Goal: Task Accomplishment & Management: Use online tool/utility

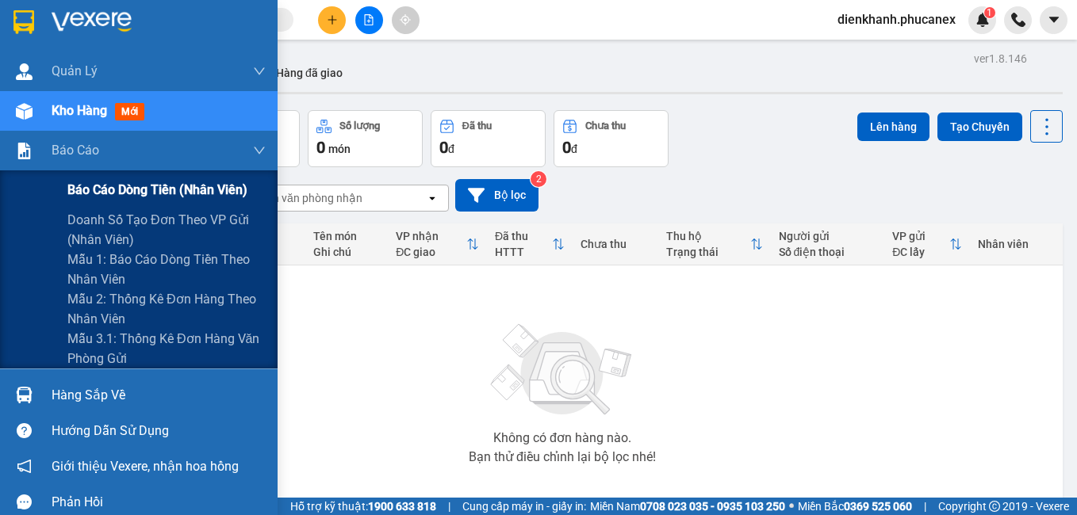
click at [98, 191] on span "Báo cáo dòng tiền (nhân viên)" at bounding box center [157, 190] width 180 height 20
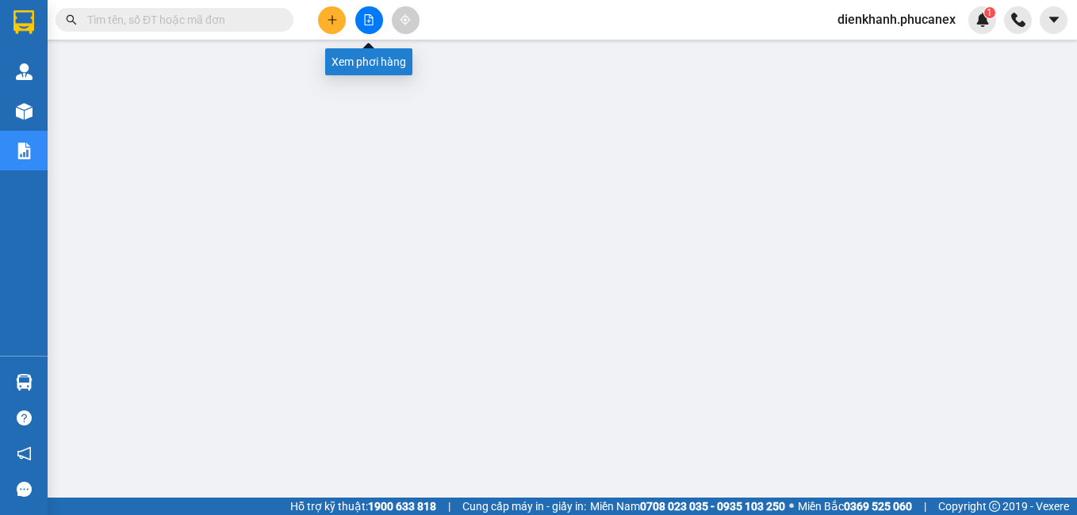
click at [366, 23] on icon "file-add" at bounding box center [368, 19] width 11 height 11
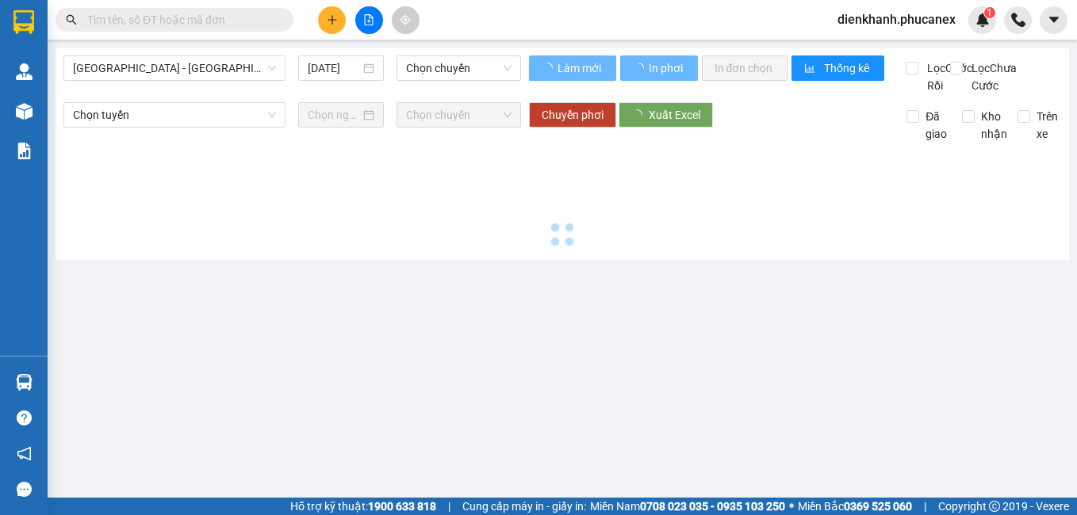
type input "[DATE]"
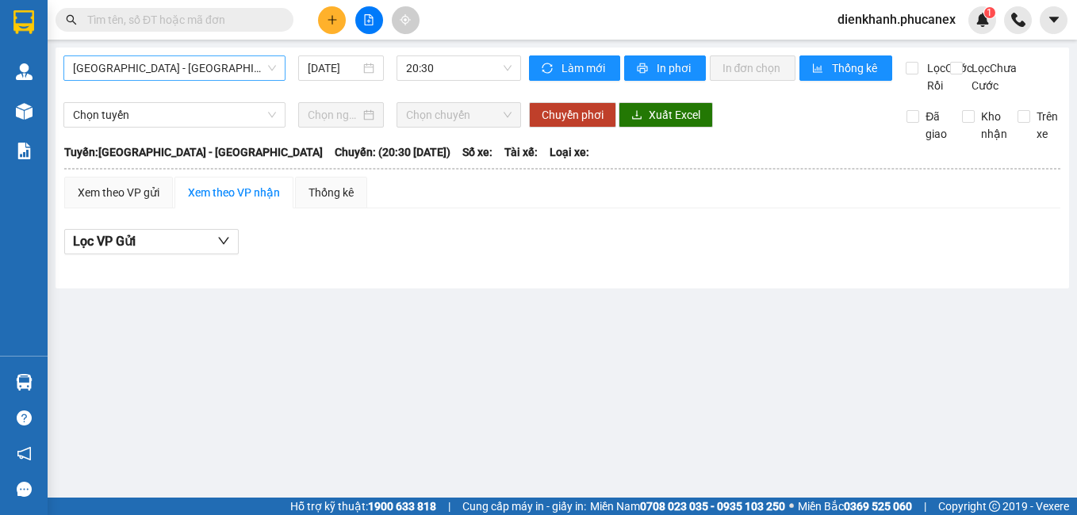
click at [206, 74] on span "[GEOGRAPHIC_DATA] - [GEOGRAPHIC_DATA]" at bounding box center [174, 68] width 203 height 24
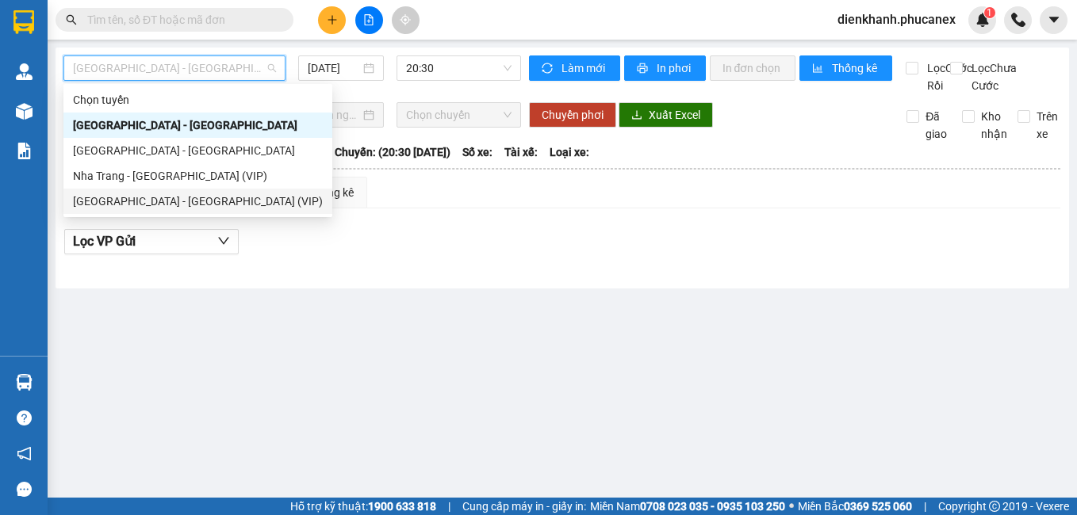
click at [165, 208] on div "[GEOGRAPHIC_DATA] - [GEOGRAPHIC_DATA] (VIP)" at bounding box center [198, 201] width 250 height 17
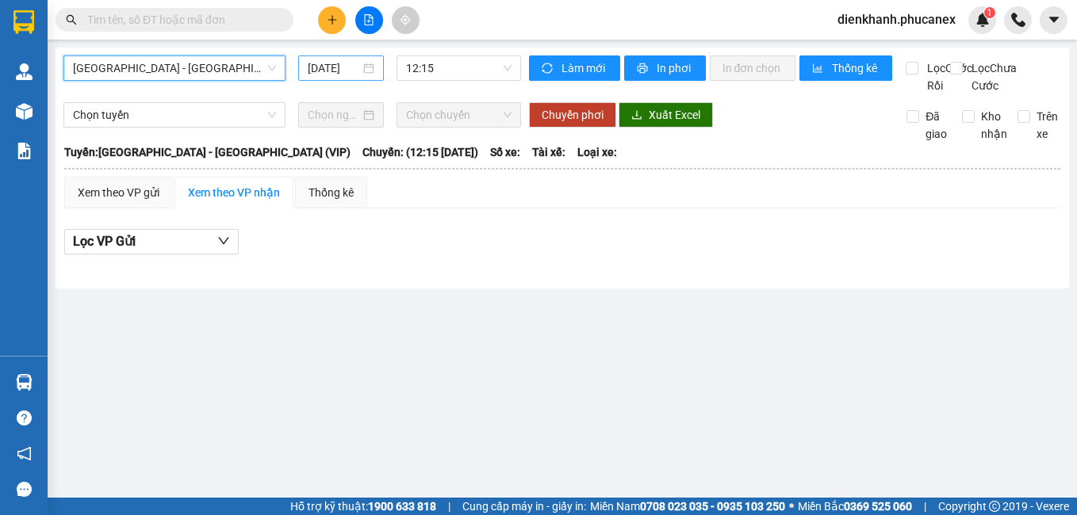
click at [332, 72] on input "[DATE]" at bounding box center [334, 67] width 52 height 17
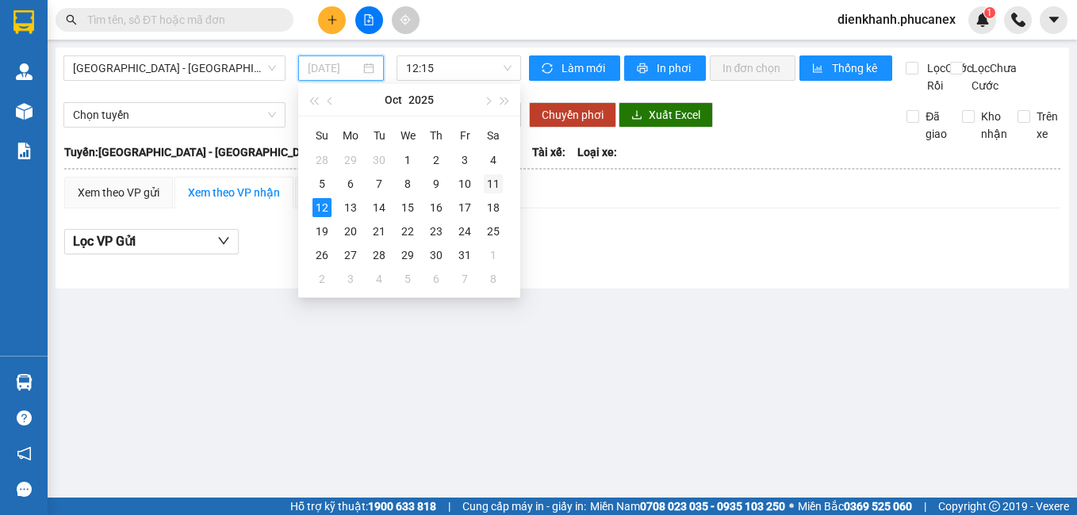
click at [488, 177] on div "11" at bounding box center [493, 183] width 19 height 19
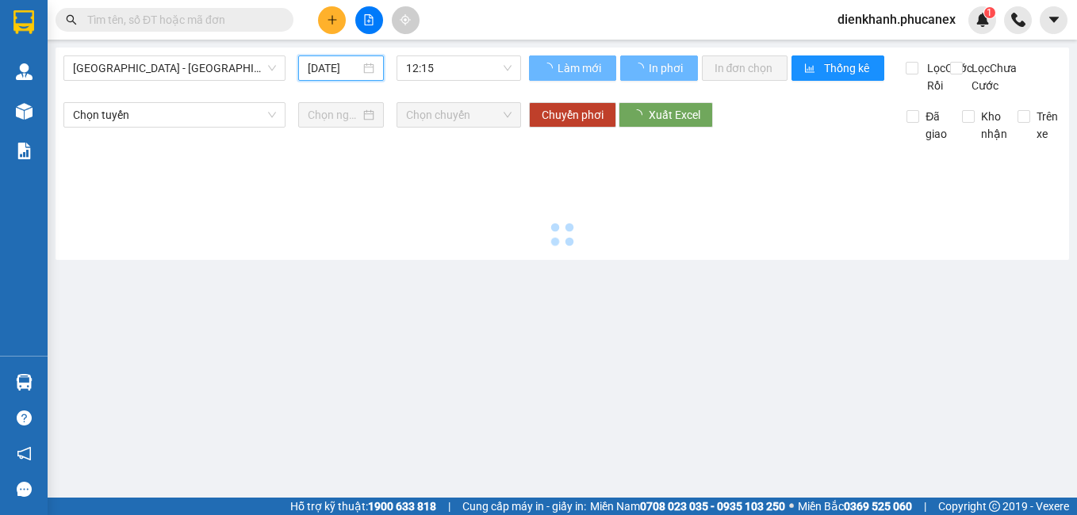
type input "[DATE]"
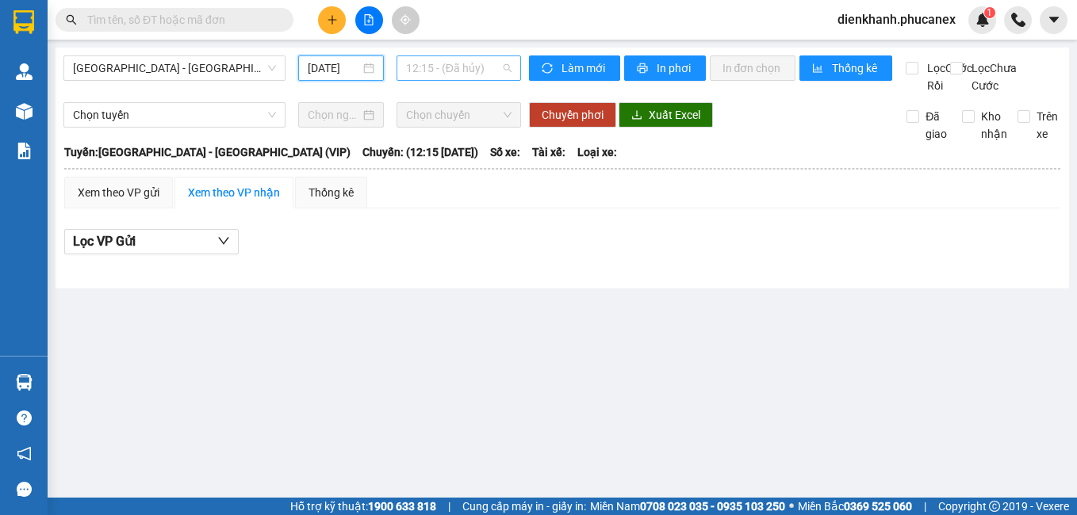
click at [443, 68] on span "12:15 - (Đã hủy)" at bounding box center [458, 68] width 105 height 24
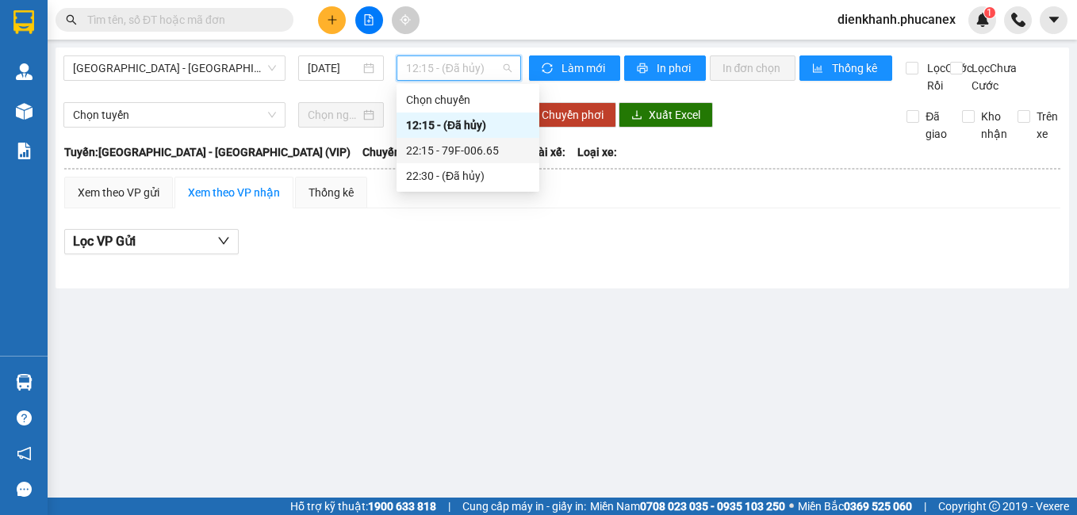
click at [449, 153] on div "22:15 - 79F-006.65" at bounding box center [468, 150] width 124 height 17
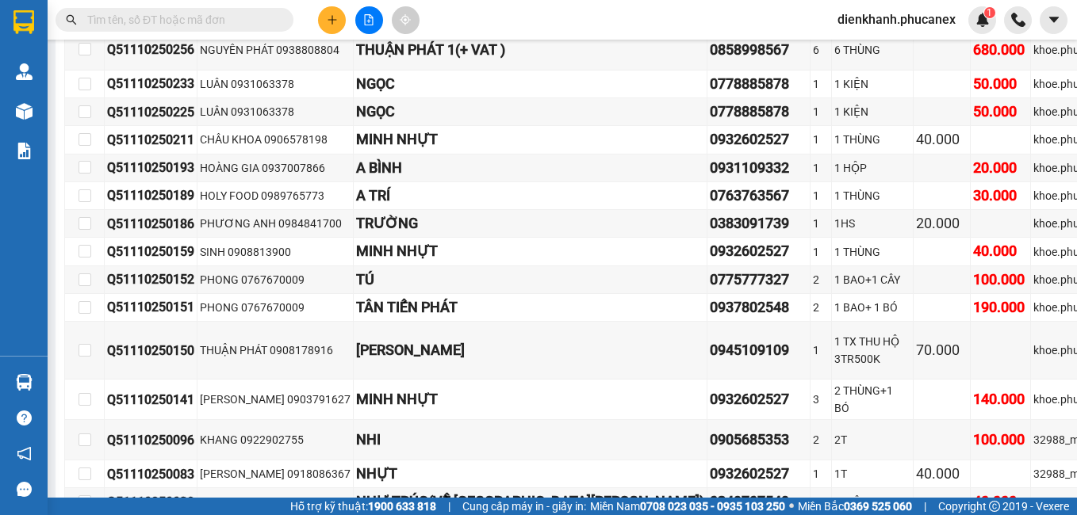
scroll to position [11257, 0]
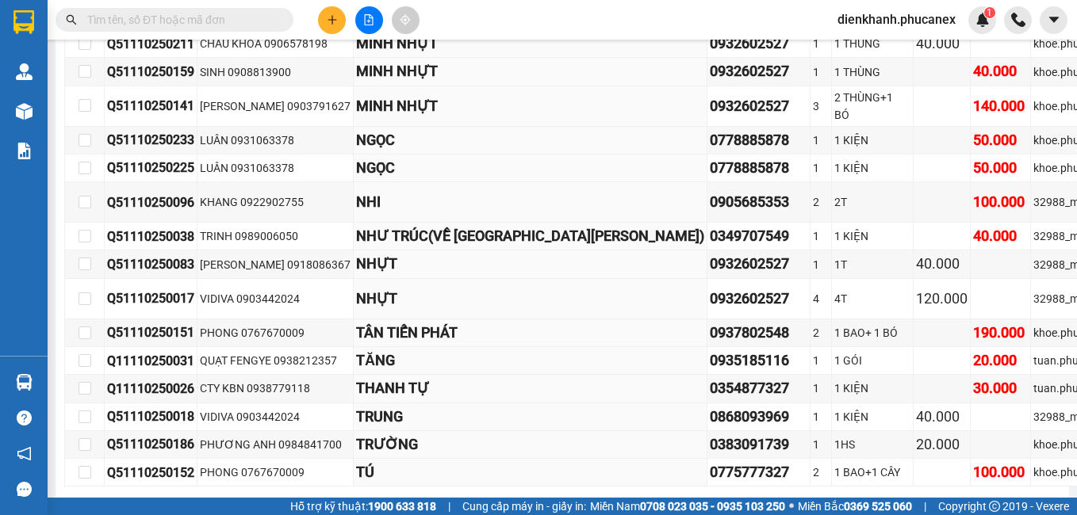
checkbox input "true"
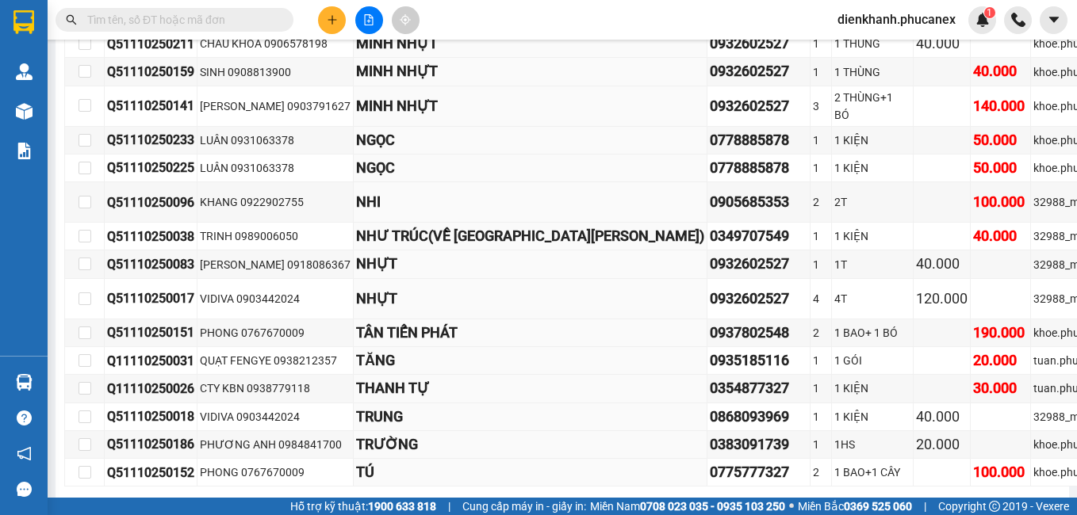
checkbox input "true"
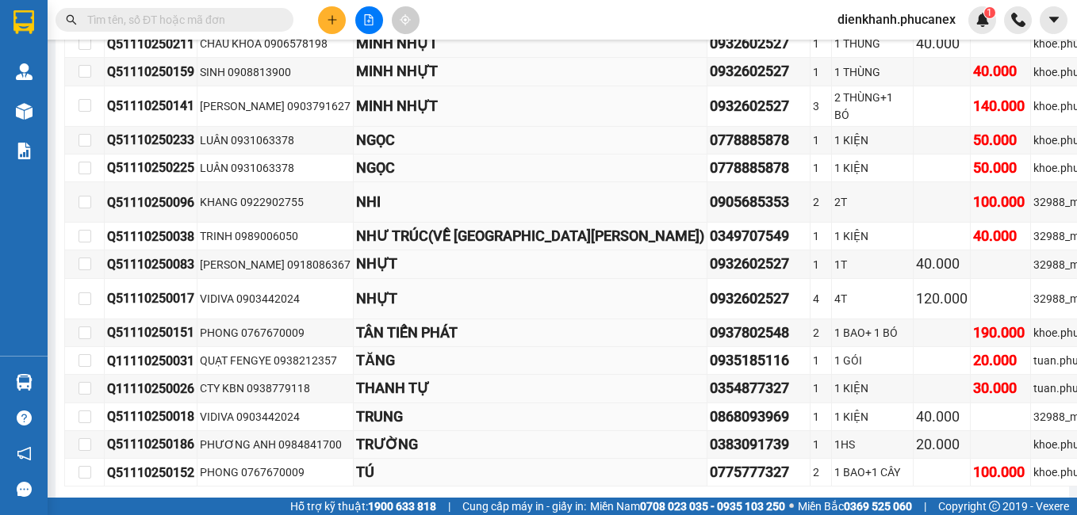
checkbox input "true"
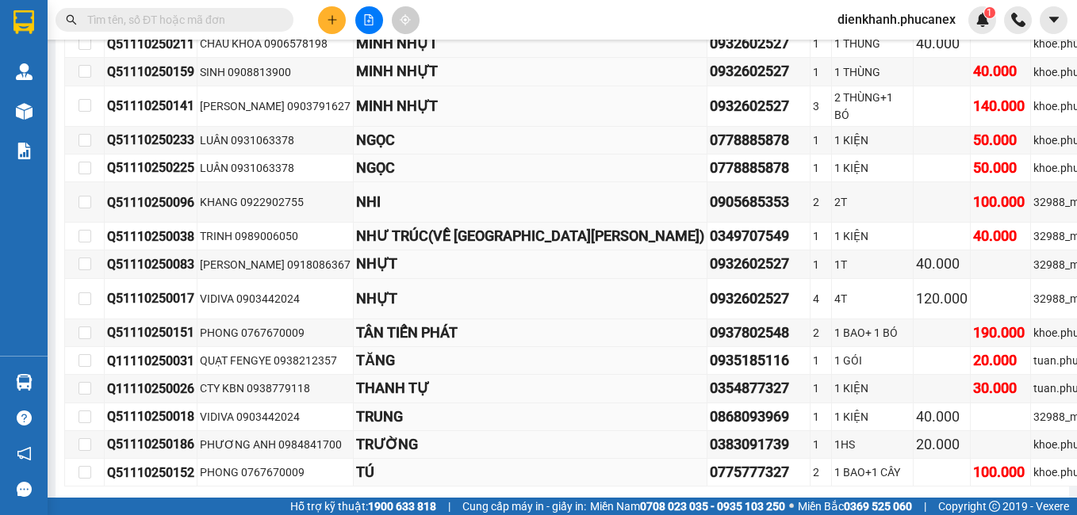
checkbox input "true"
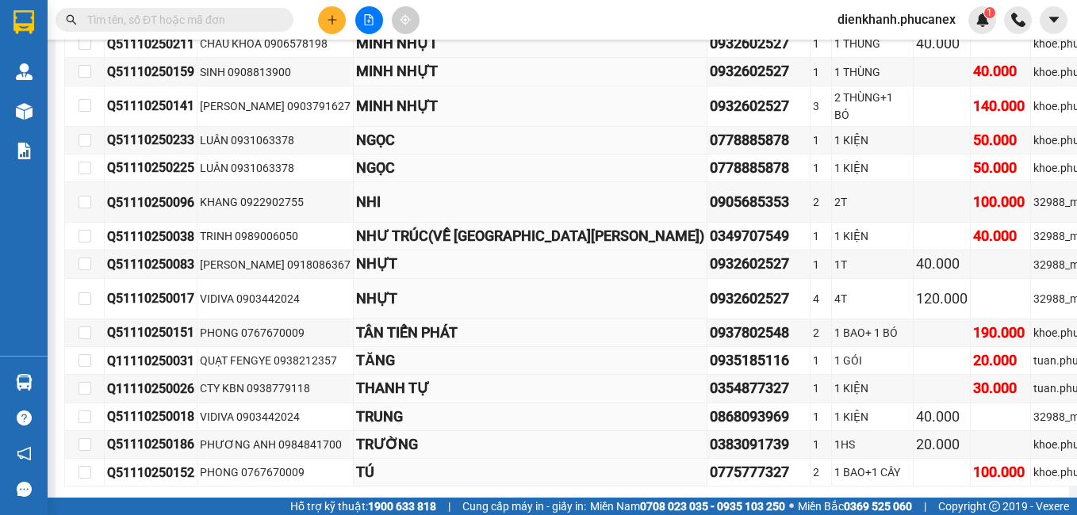
checkbox input "true"
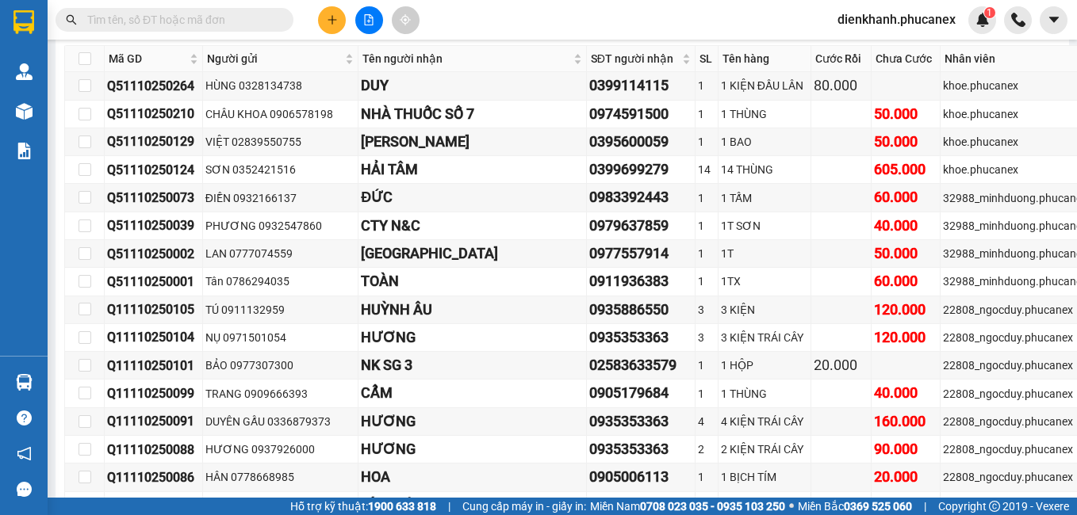
scroll to position [11812, 0]
